Goal: Obtain resource: Obtain resource

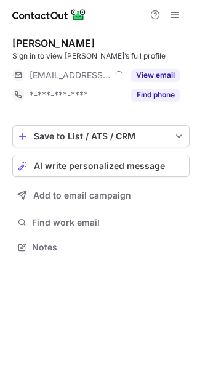
scroll to position [239, 197]
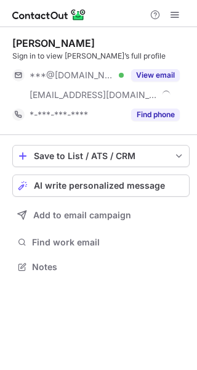
scroll to position [258, 197]
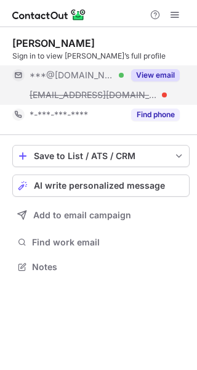
click at [162, 73] on button "View email" at bounding box center [155, 75] width 49 height 12
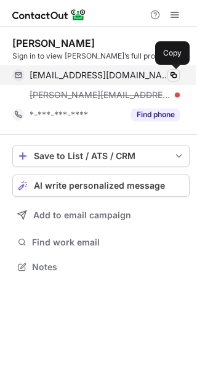
click at [173, 75] on span at bounding box center [174, 75] width 10 height 10
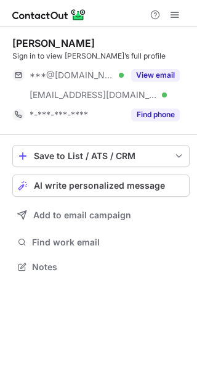
scroll to position [258, 197]
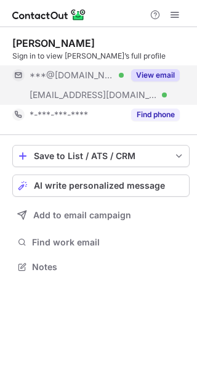
click at [165, 72] on button "View email" at bounding box center [155, 75] width 49 height 12
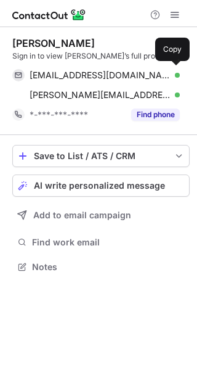
click at [165, 72] on div "amypeele1953@yahoo.com Verified" at bounding box center [105, 75] width 150 height 11
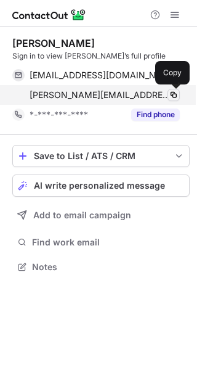
scroll to position [258, 197]
click at [174, 98] on span at bounding box center [174, 95] width 10 height 10
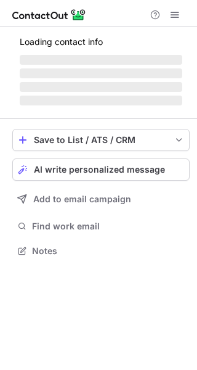
scroll to position [239, 197]
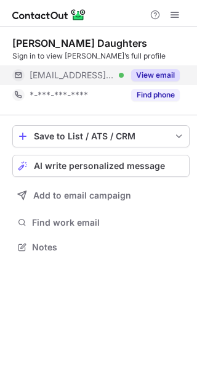
click at [173, 73] on button "View email" at bounding box center [155, 75] width 49 height 12
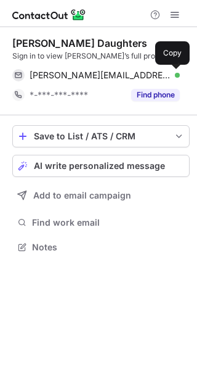
click at [173, 73] on span at bounding box center [174, 75] width 10 height 10
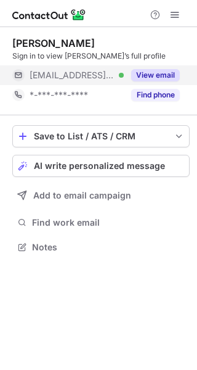
scroll to position [239, 197]
click at [174, 70] on button "View email" at bounding box center [155, 75] width 49 height 12
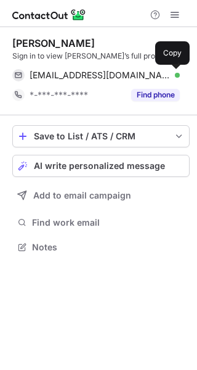
click at [174, 70] on span at bounding box center [174, 75] width 10 height 10
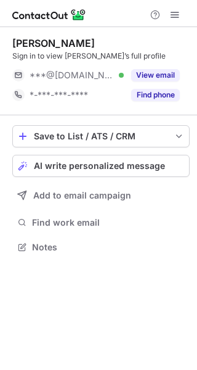
scroll to position [239, 197]
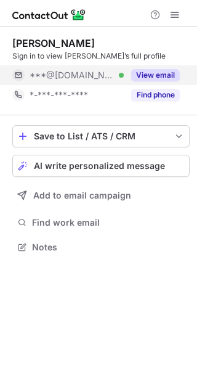
click at [163, 70] on button "View email" at bounding box center [155, 75] width 49 height 12
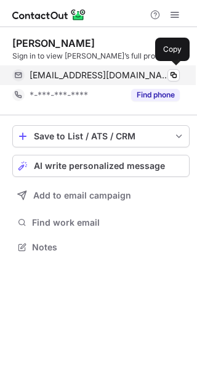
click at [166, 73] on div "[EMAIL_ADDRESS][DOMAIN_NAME] Verified" at bounding box center [105, 75] width 150 height 11
